Goal: Ask a question

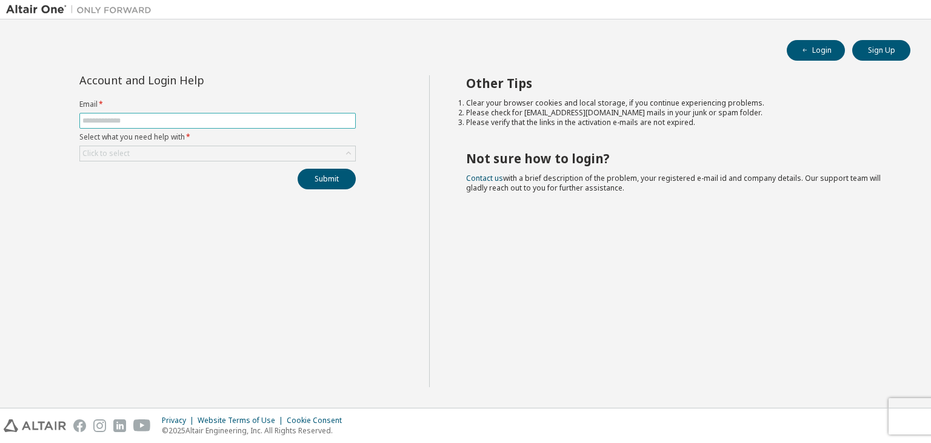
click at [240, 122] on input "text" at bounding box center [217, 121] width 270 height 10
type input "**********"
click at [333, 180] on button "Submit" at bounding box center [327, 179] width 58 height 21
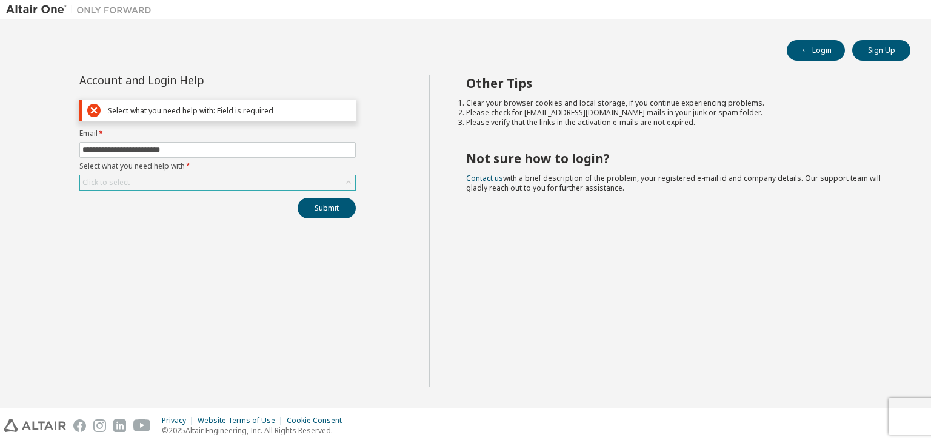
click at [269, 185] on div "Click to select" at bounding box center [217, 182] width 275 height 15
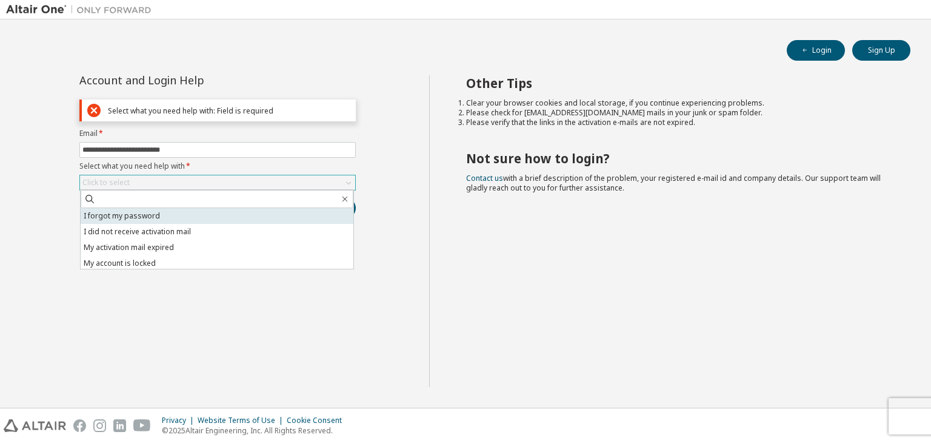
click at [208, 218] on li "I forgot my password" at bounding box center [217, 216] width 273 height 16
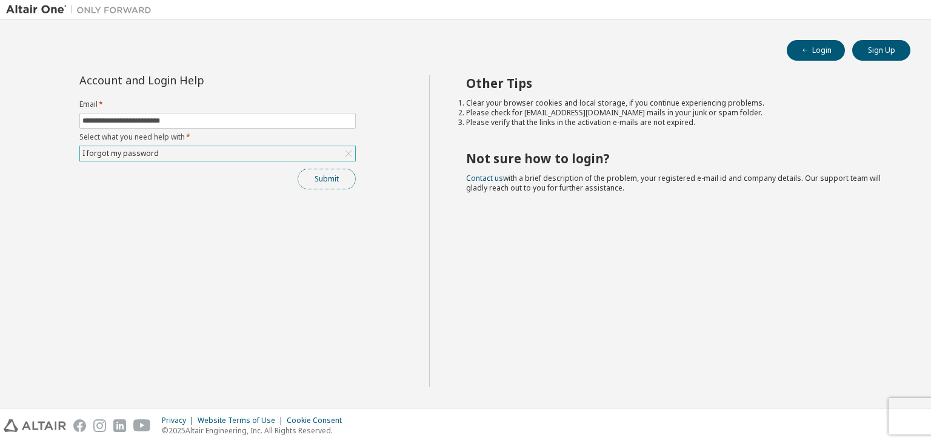
click at [341, 179] on button "Submit" at bounding box center [327, 179] width 58 height 21
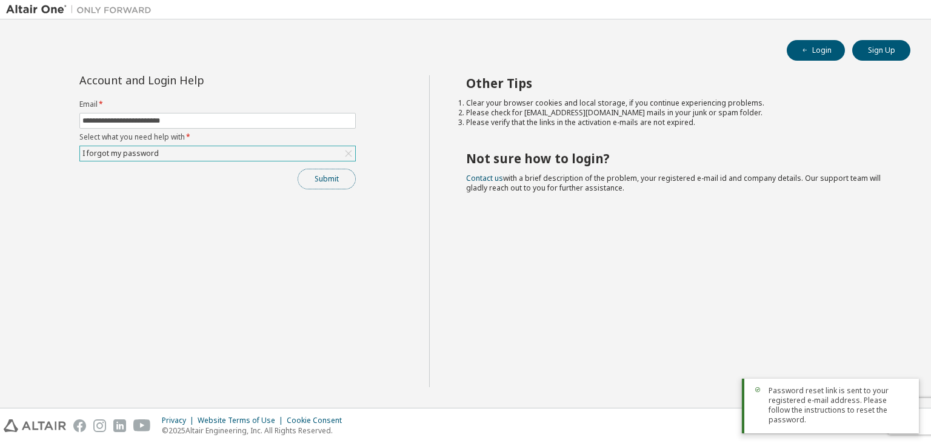
click at [316, 176] on button "Submit" at bounding box center [327, 179] width 58 height 21
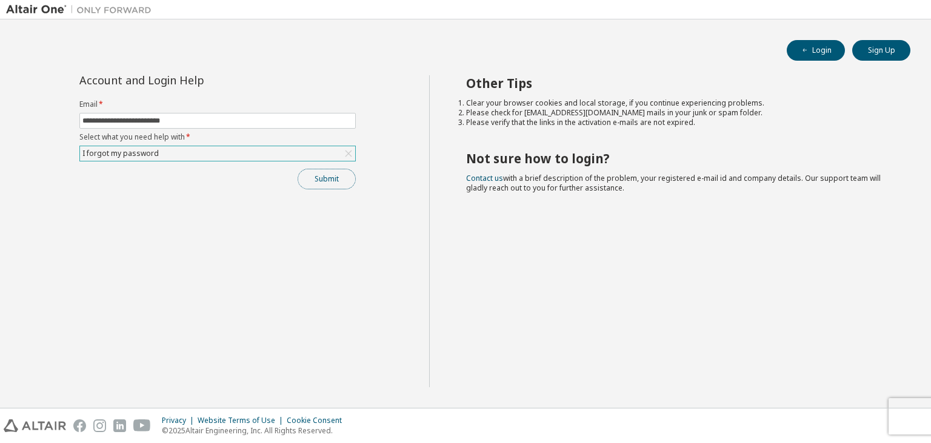
click at [312, 180] on button "Submit" at bounding box center [327, 179] width 58 height 21
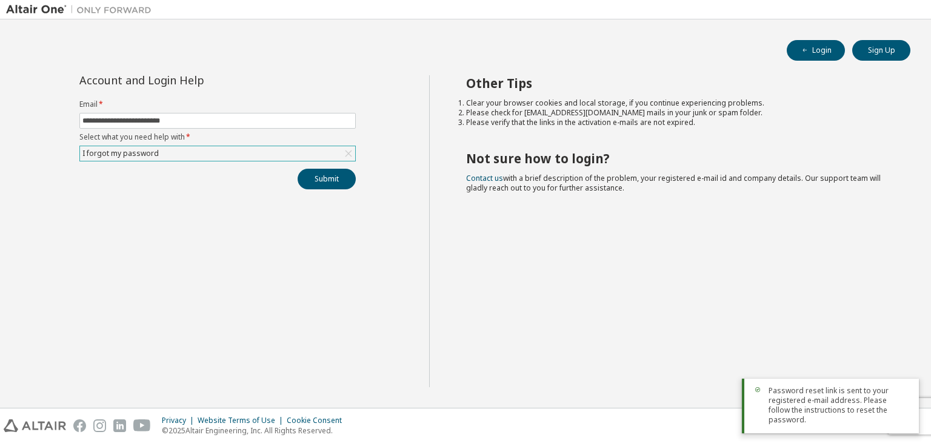
click at [274, 162] on div "**********" at bounding box center [217, 132] width 291 height 114
click at [267, 153] on div "I forgot my password" at bounding box center [217, 153] width 275 height 15
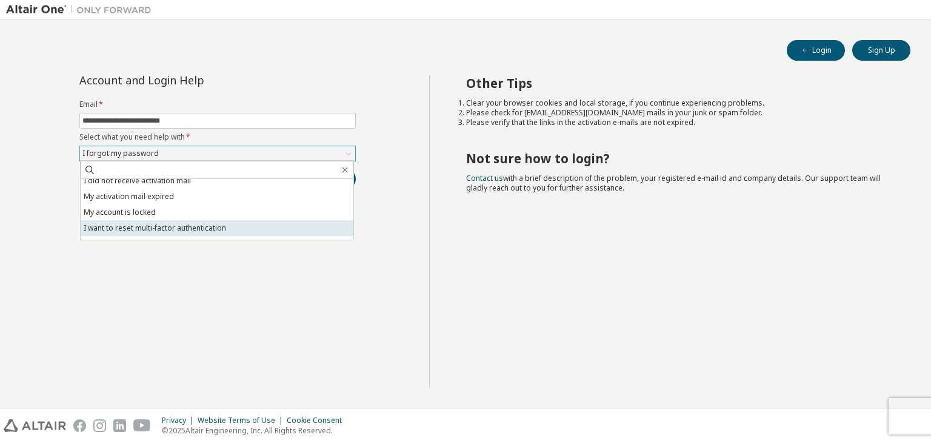
scroll to position [34, 0]
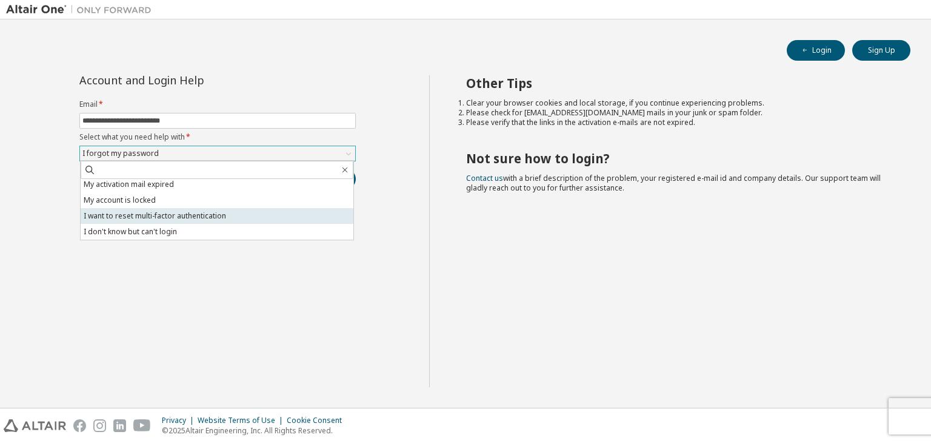
click at [205, 215] on li "I want to reset multi-factor authentication" at bounding box center [217, 216] width 273 height 16
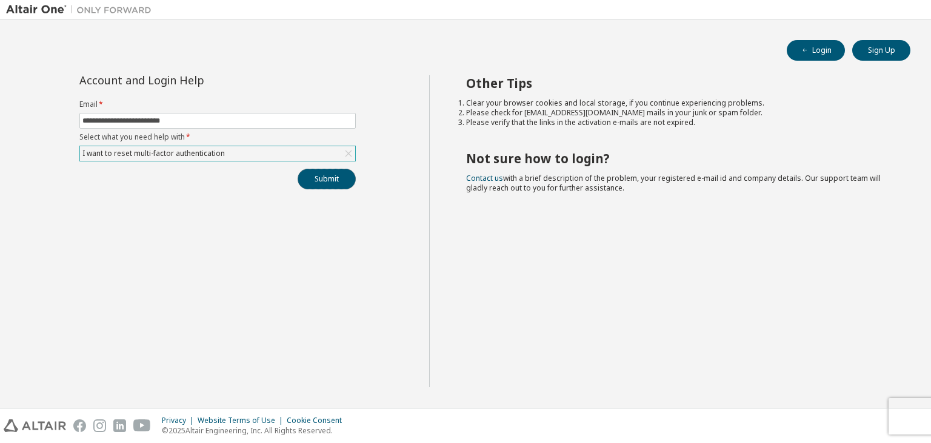
click at [317, 174] on button "Submit" at bounding box center [327, 179] width 58 height 21
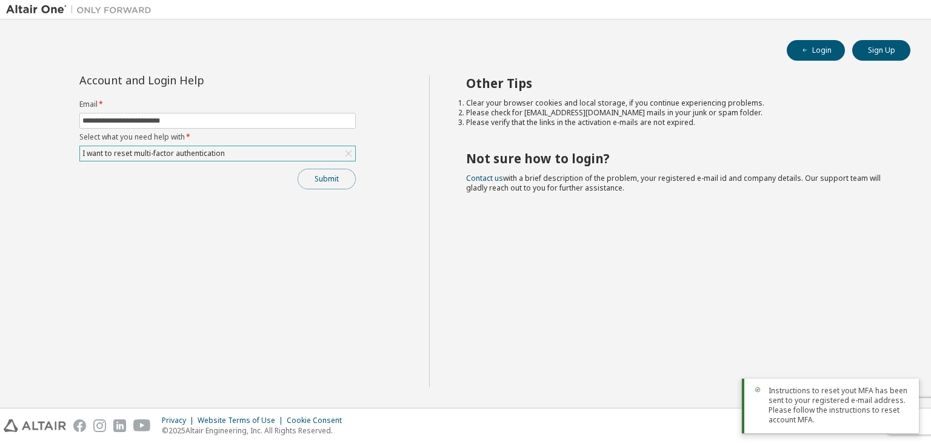
click at [333, 173] on button "Submit" at bounding box center [327, 179] width 58 height 21
click at [247, 155] on div "I want to reset multi-factor authentication" at bounding box center [217, 153] width 275 height 15
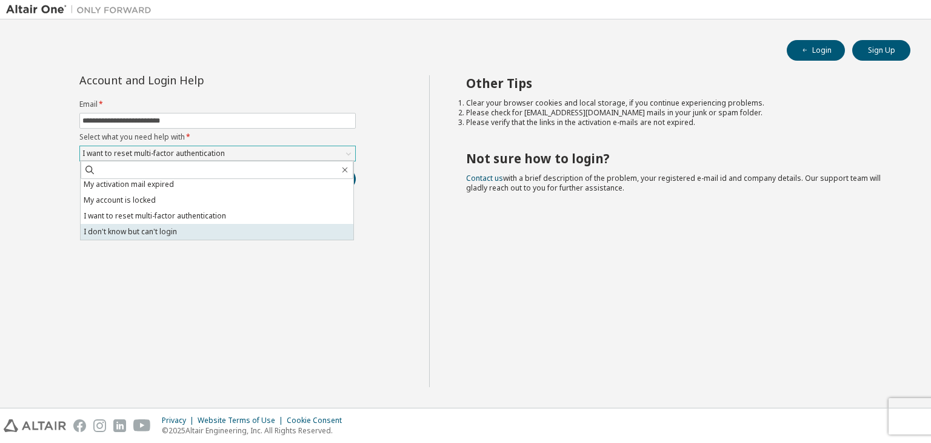
click at [174, 230] on li "I don't know but can't login" at bounding box center [217, 232] width 273 height 16
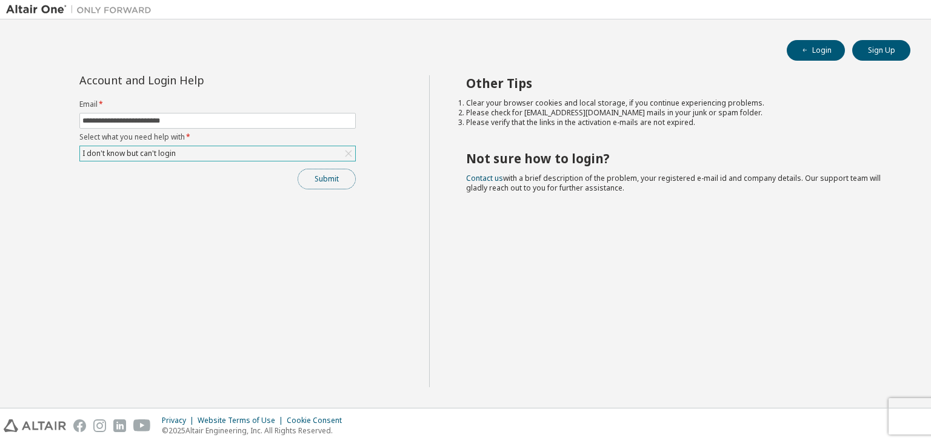
click at [339, 171] on button "Submit" at bounding box center [327, 179] width 58 height 21
